Goal: Communication & Community: Answer question/provide support

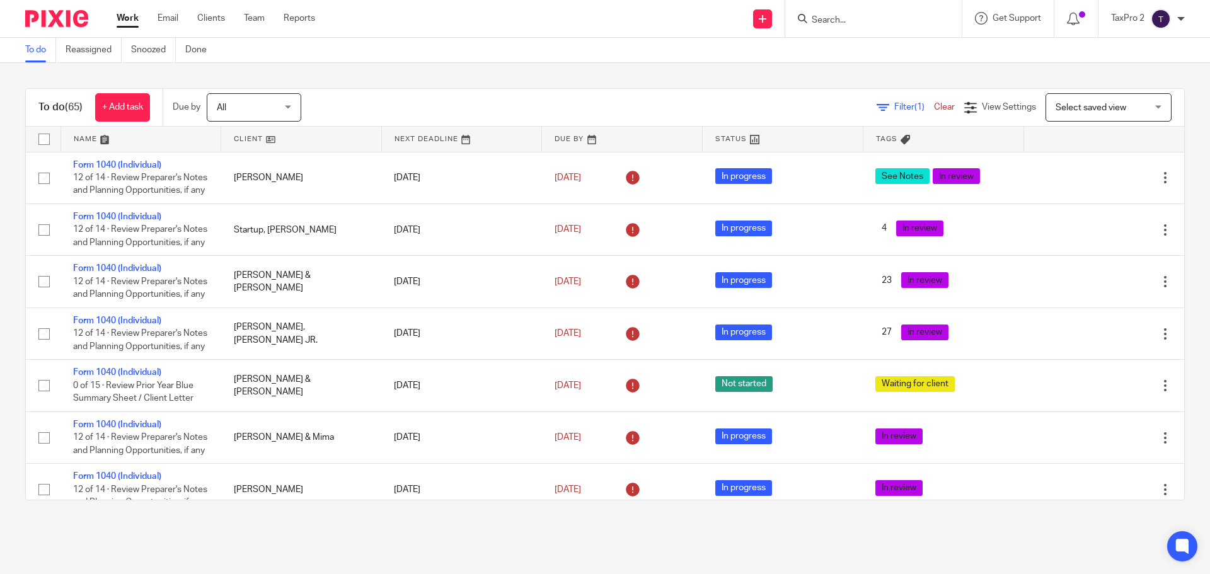
scroll to position [3200, 0]
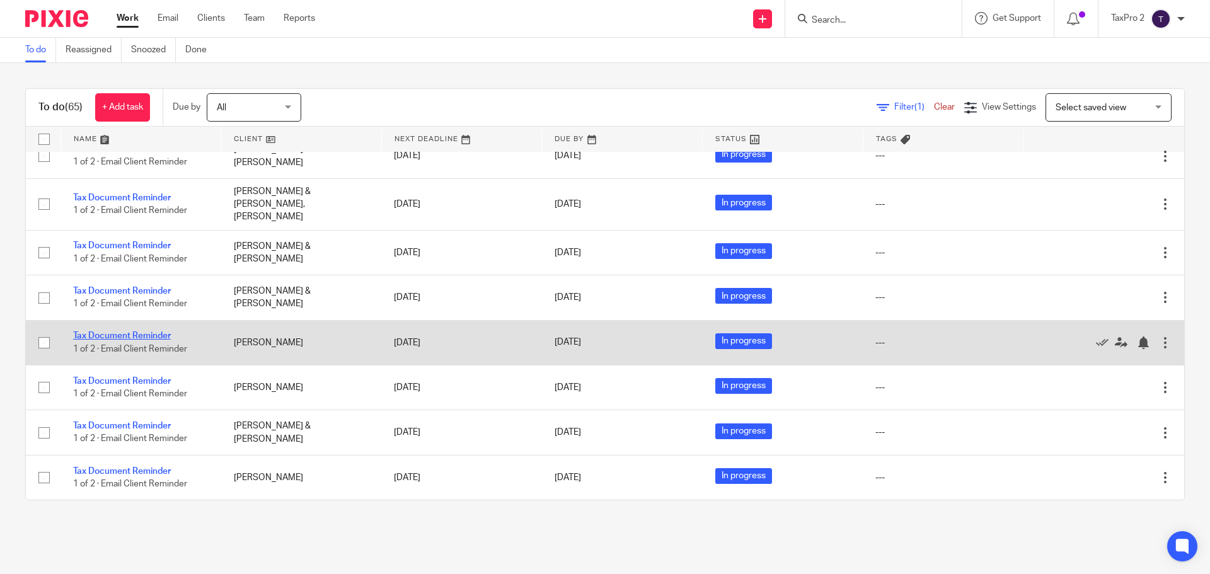
click at [120, 336] on link "Tax Document Reminder" at bounding box center [122, 335] width 98 height 9
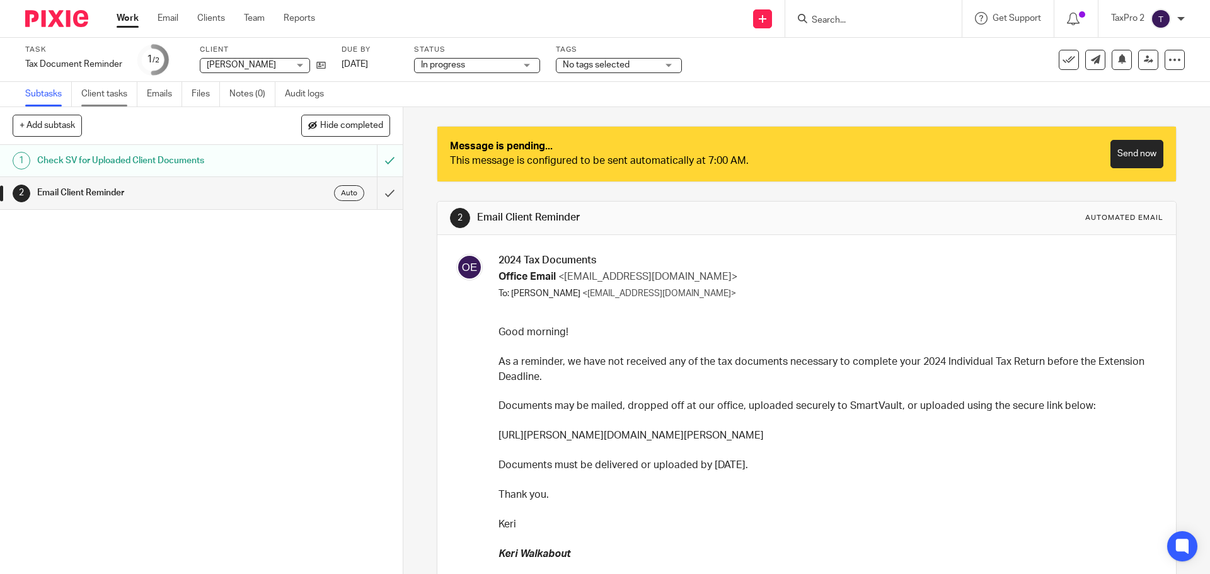
click at [110, 95] on link "Client tasks" at bounding box center [109, 94] width 56 height 25
click at [127, 18] on link "Work" at bounding box center [128, 18] width 22 height 13
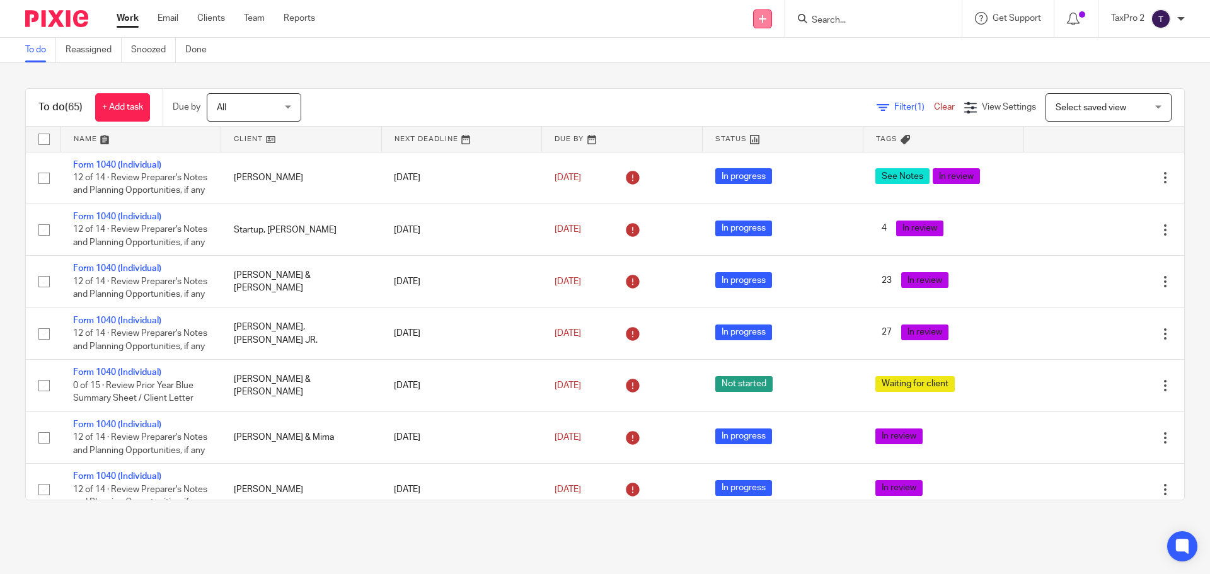
click at [761, 18] on icon at bounding box center [762, 19] width 8 height 8
click at [662, 30] on div "Send new email Create task Add client Request signature Get Support Contact via…" at bounding box center [772, 18] width 876 height 37
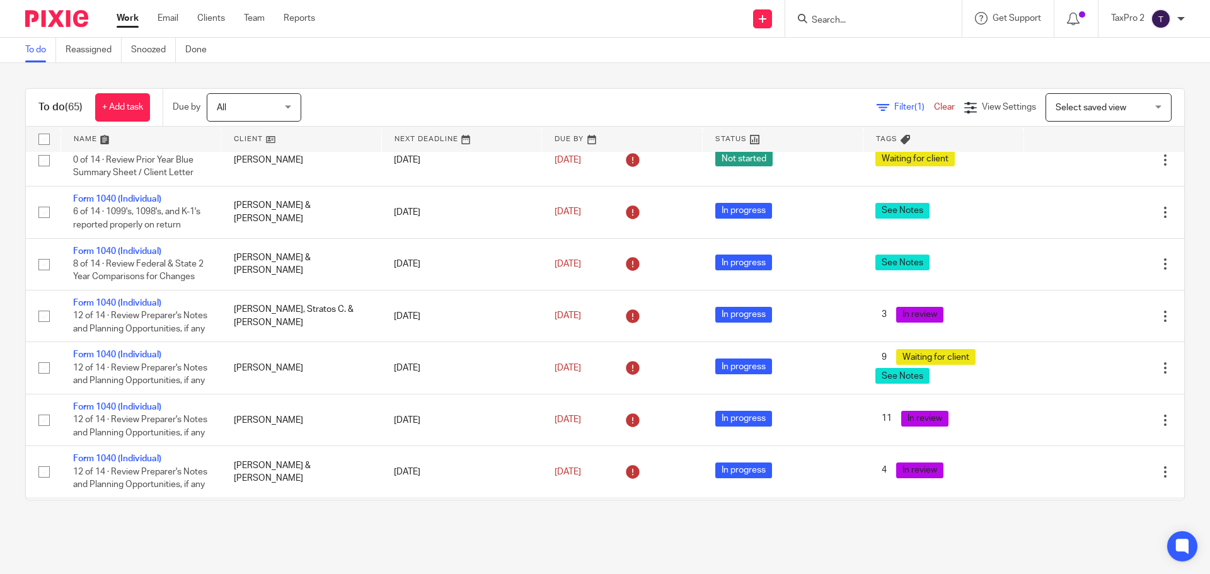
scroll to position [756, 0]
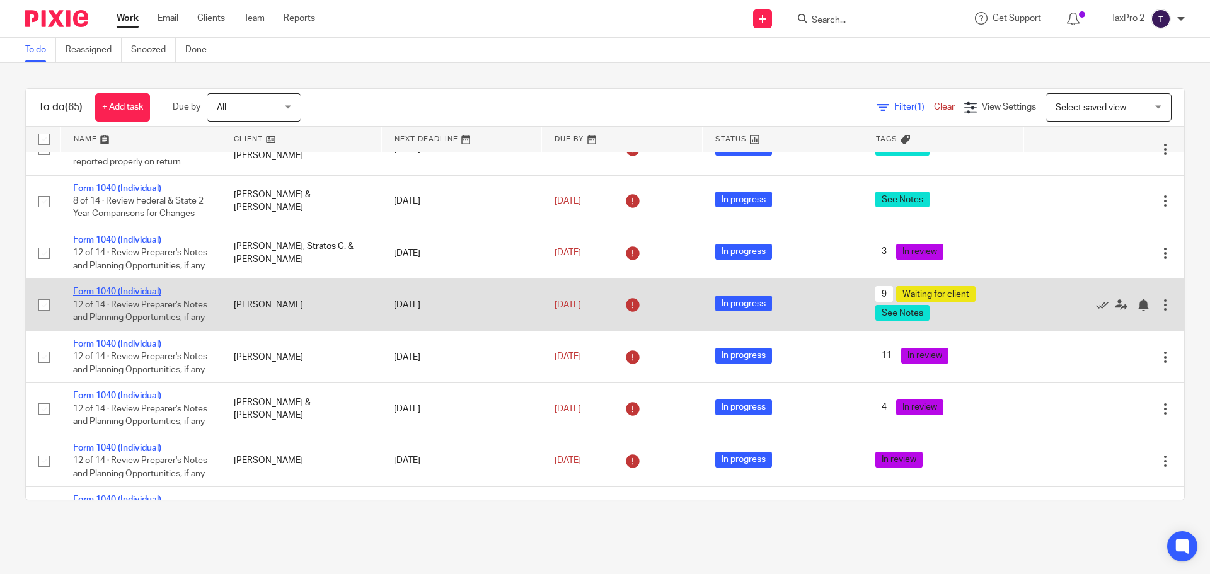
click at [130, 296] on link "Form 1040 (Individual)" at bounding box center [117, 291] width 88 height 9
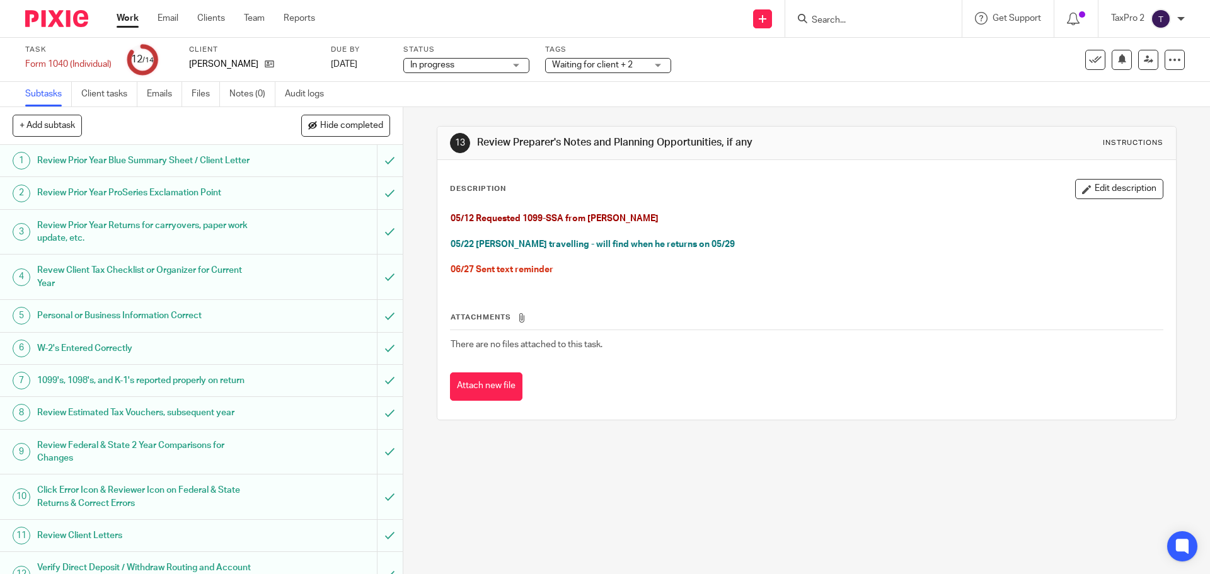
click at [129, 16] on link "Work" at bounding box center [128, 18] width 22 height 13
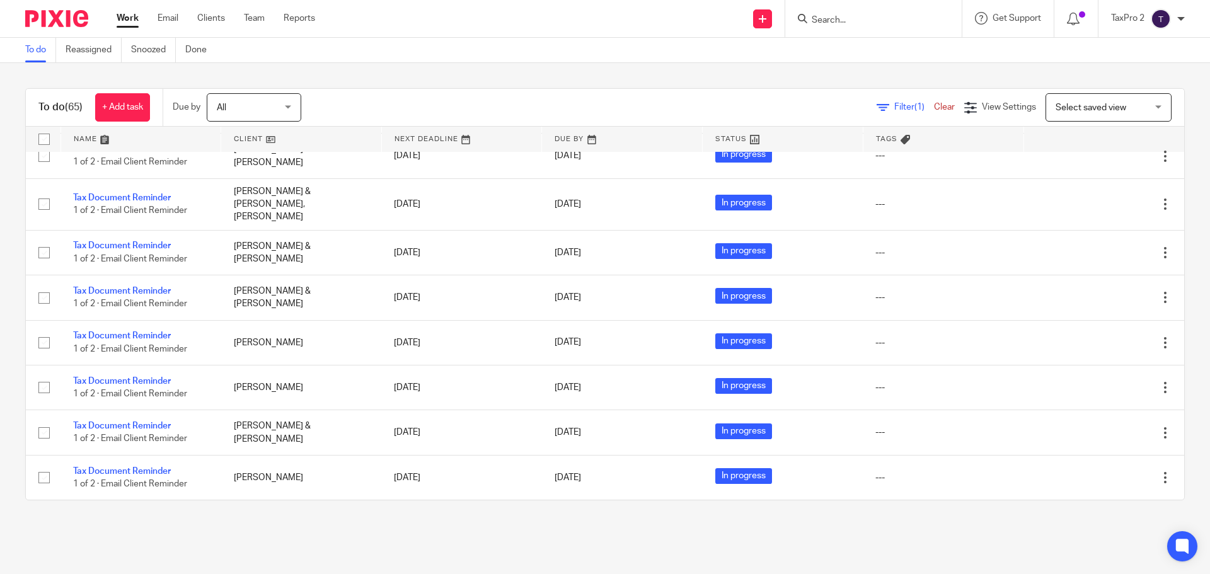
scroll to position [3200, 0]
click at [261, 72] on div "To do (65) + Add task Due by All All Today Tomorrow This week Next week This mo…" at bounding box center [605, 294] width 1210 height 462
click at [168, 21] on link "Email" at bounding box center [167, 18] width 21 height 13
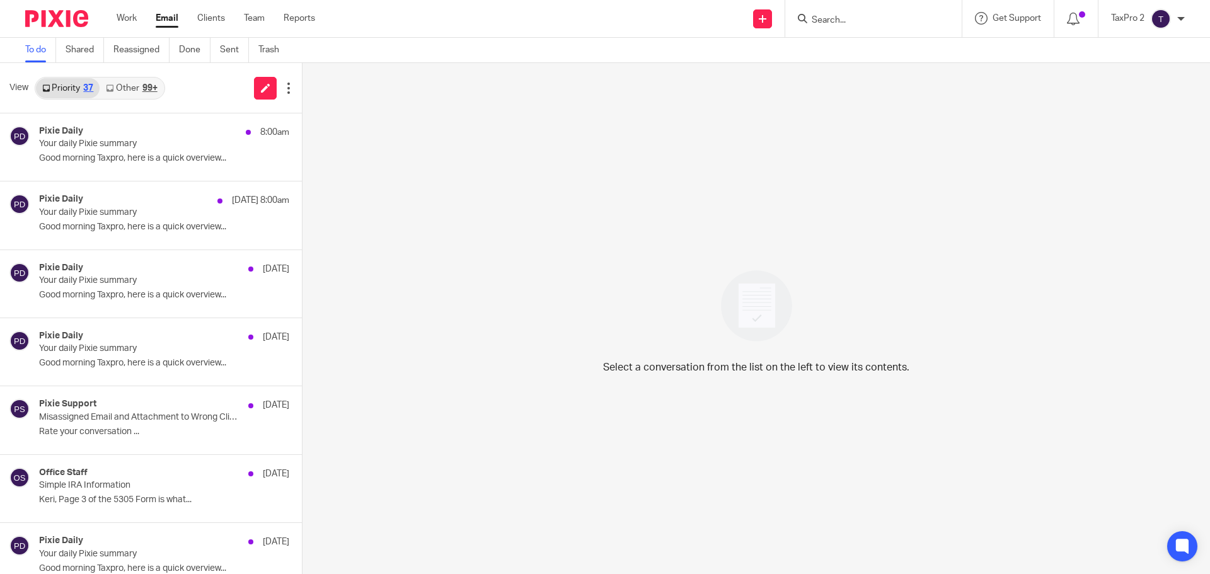
click at [888, 488] on div "Select a conversation from the list on the left to view its contents." at bounding box center [755, 318] width 907 height 511
click at [761, 20] on icon at bounding box center [762, 19] width 8 height 8
click at [761, 59] on link "Send new email" at bounding box center [761, 59] width 88 height 18
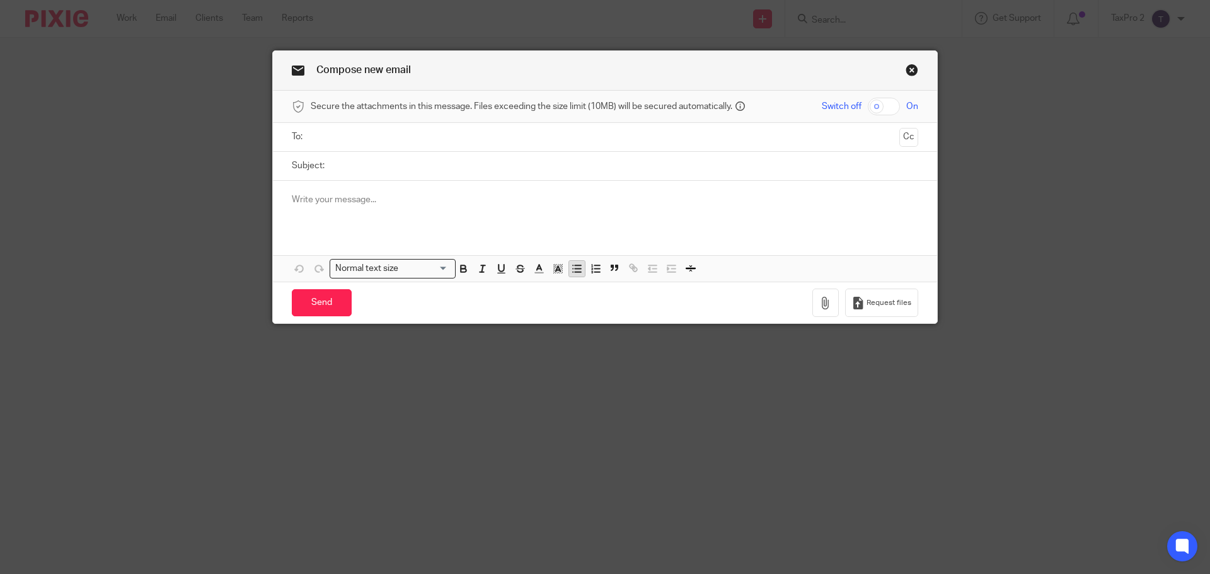
click at [575, 272] on line "button" at bounding box center [578, 272] width 6 height 0
click at [297, 198] on p at bounding box center [605, 199] width 626 height 13
click at [575, 268] on line "button" at bounding box center [578, 268] width 6 height 0
click at [590, 270] on icon "button" at bounding box center [595, 268] width 11 height 11
click at [573, 270] on icon "button" at bounding box center [576, 268] width 11 height 11
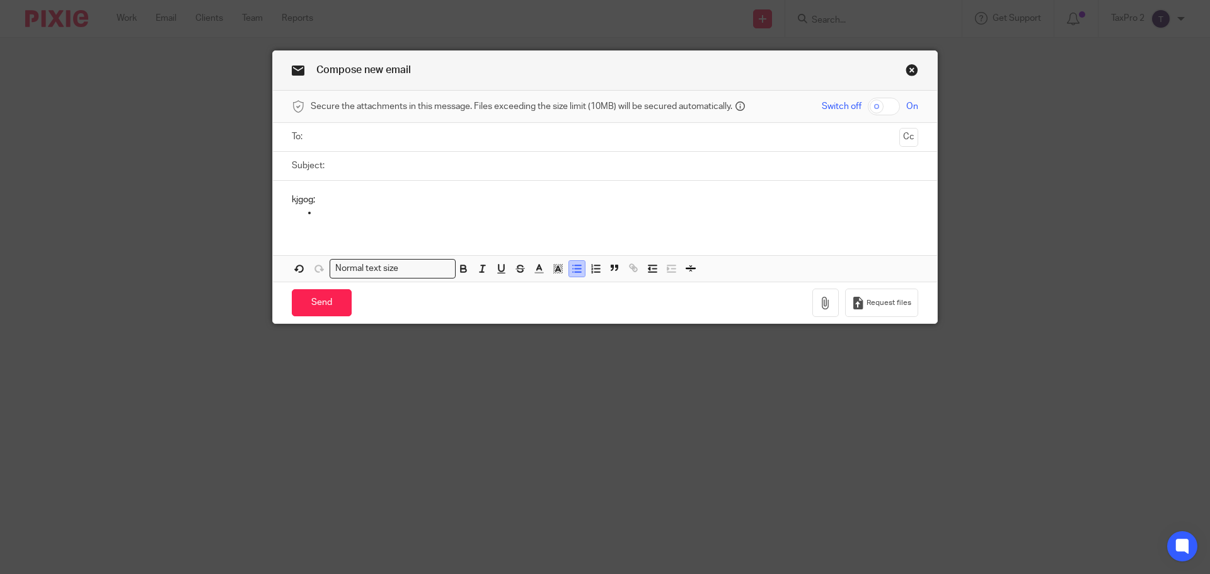
click at [575, 268] on line "button" at bounding box center [578, 268] width 6 height 0
click at [438, 267] on input "Search for option" at bounding box center [425, 268] width 45 height 13
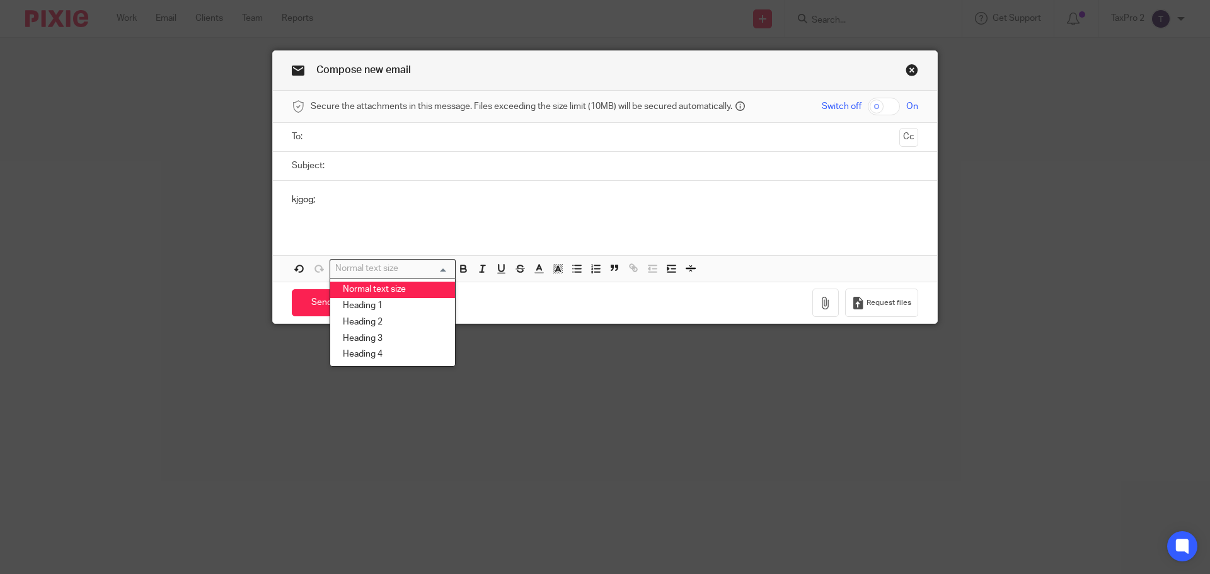
click at [438, 267] on input "Search for option" at bounding box center [389, 268] width 117 height 13
click at [376, 188] on div "kjgog;" at bounding box center [605, 205] width 664 height 49
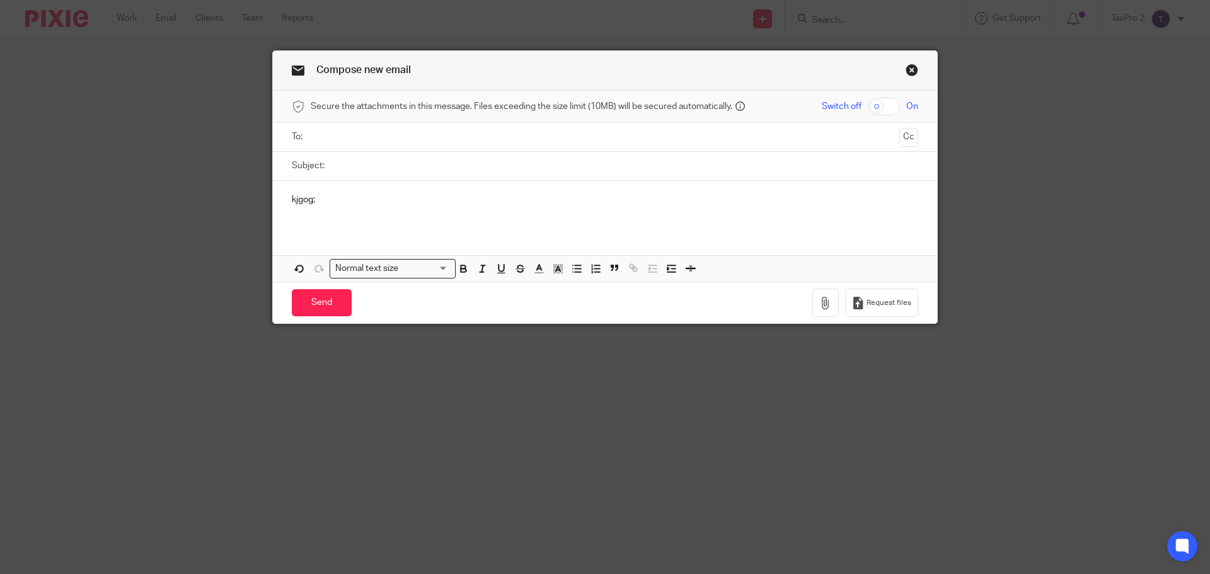
click at [331, 203] on p "kjgog;" at bounding box center [605, 199] width 626 height 13
click at [905, 71] on link "Close this dialog window" at bounding box center [911, 72] width 13 height 17
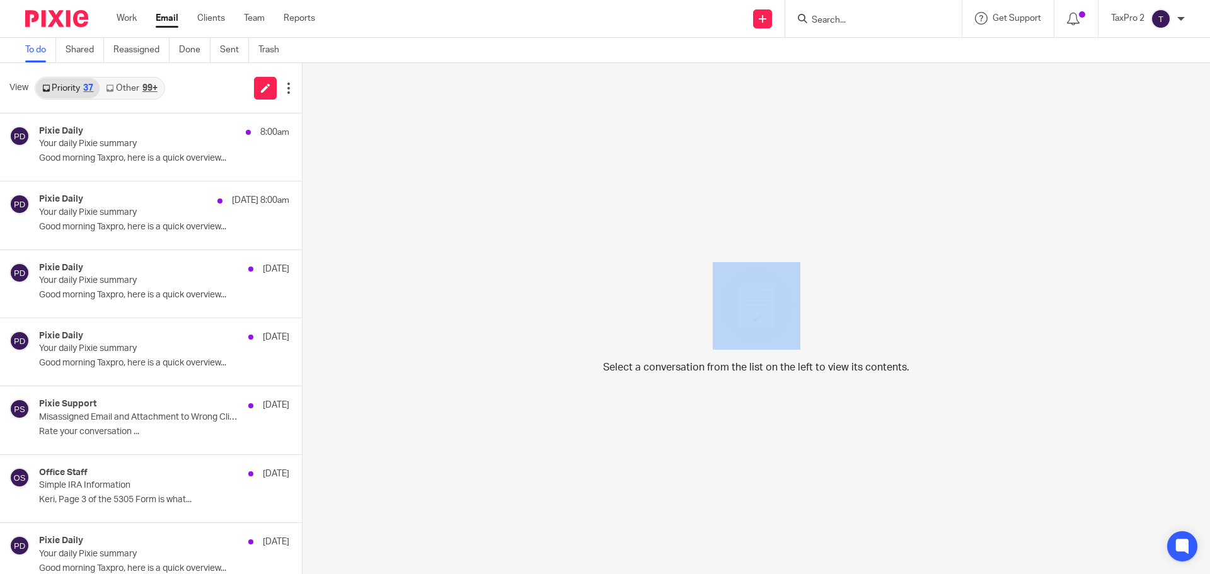
click at [1178, 20] on div at bounding box center [1181, 19] width 8 height 8
click at [1116, 89] on span "Logout" at bounding box center [1126, 87] width 28 height 9
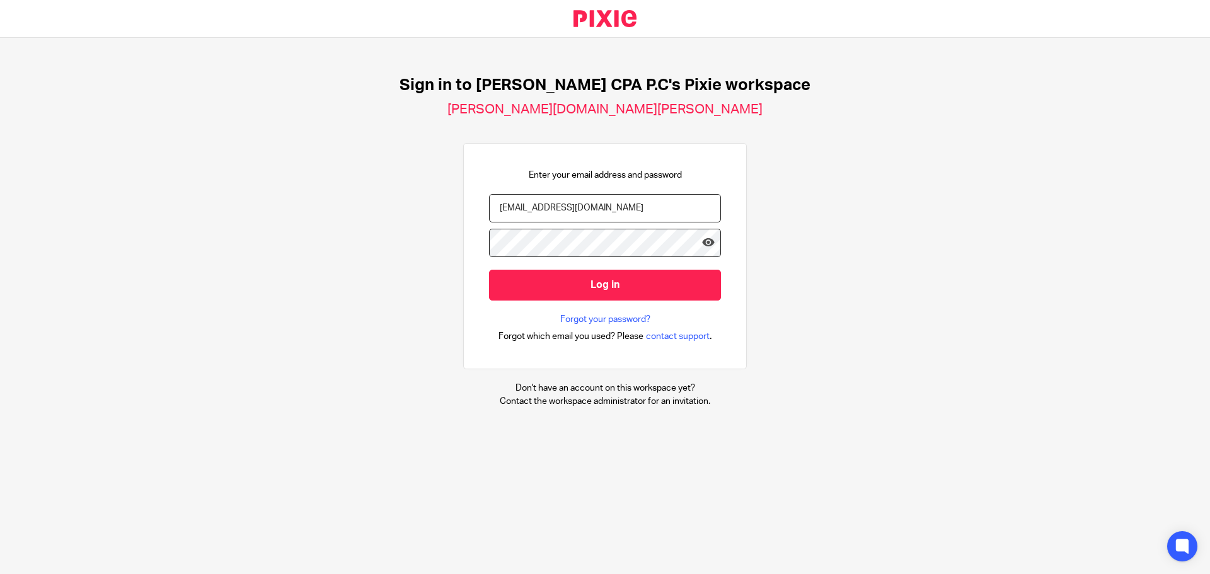
click at [582, 202] on input "taxpro2@erccpa.com" at bounding box center [605, 208] width 232 height 28
type input "office@erccpa.com"
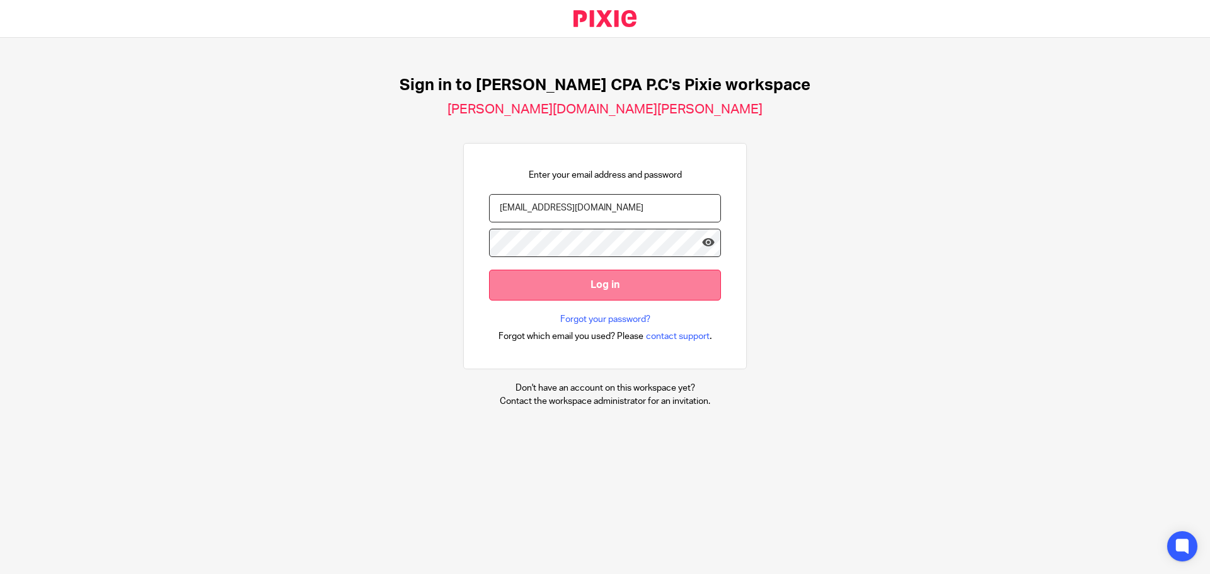
click at [582, 287] on input "Log in" at bounding box center [605, 285] width 232 height 31
